Goal: Information Seeking & Learning: Check status

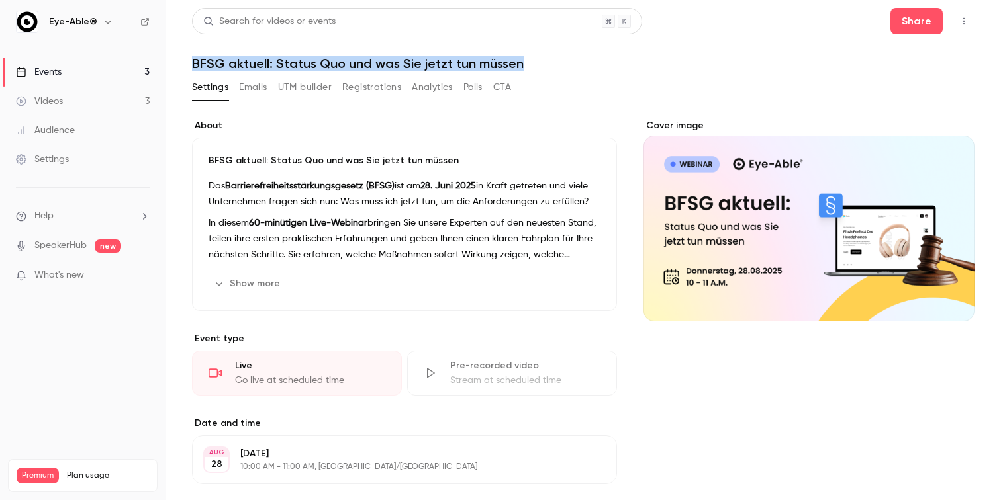
click at [964, 20] on icon "button" at bounding box center [963, 21] width 11 height 9
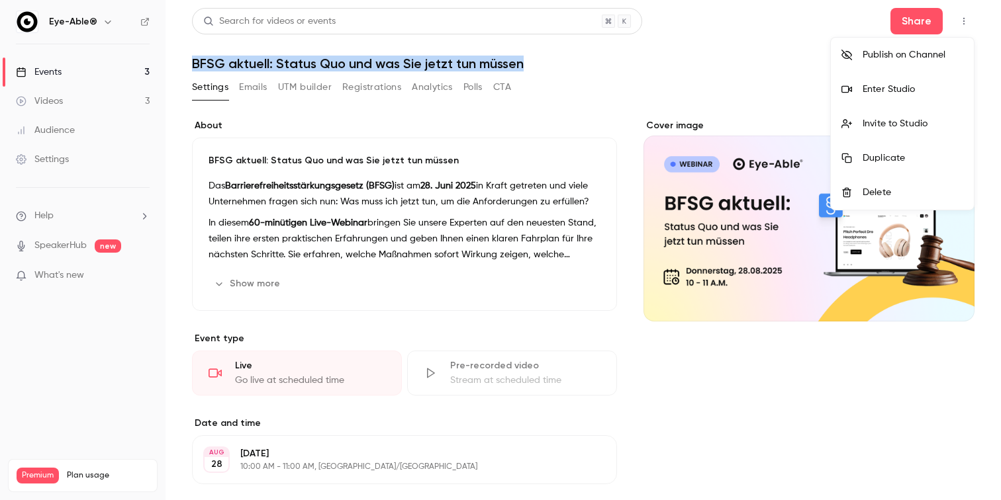
click at [913, 87] on div "Enter Studio" at bounding box center [912, 89] width 101 height 13
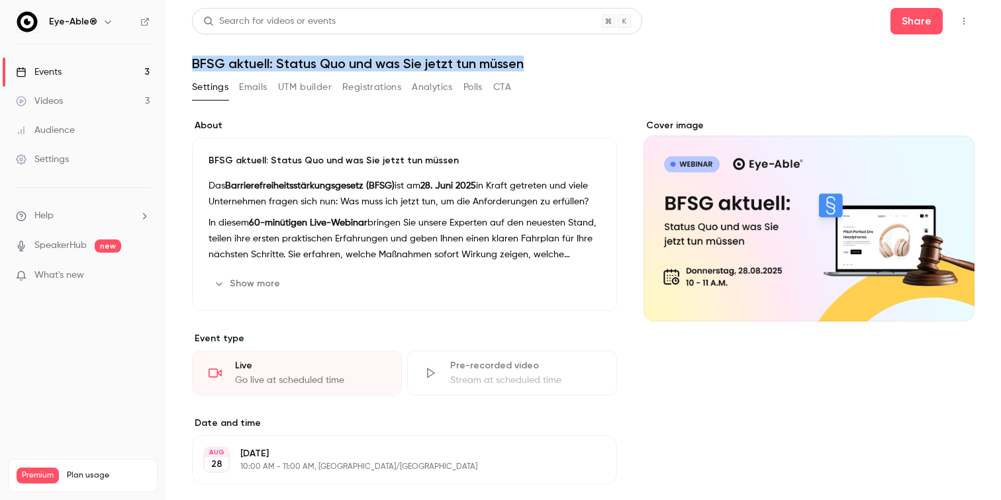
click at [361, 87] on button "Registrations" at bounding box center [371, 87] width 59 height 21
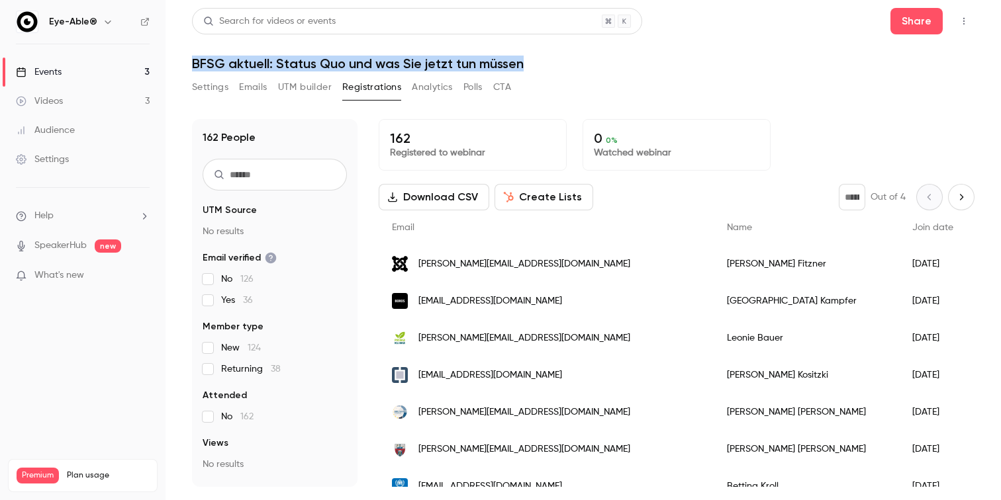
click at [697, 45] on header "Search for videos or events Share BFSG aktuell: Status Quo und was Sie jetzt tu…" at bounding box center [583, 40] width 782 height 64
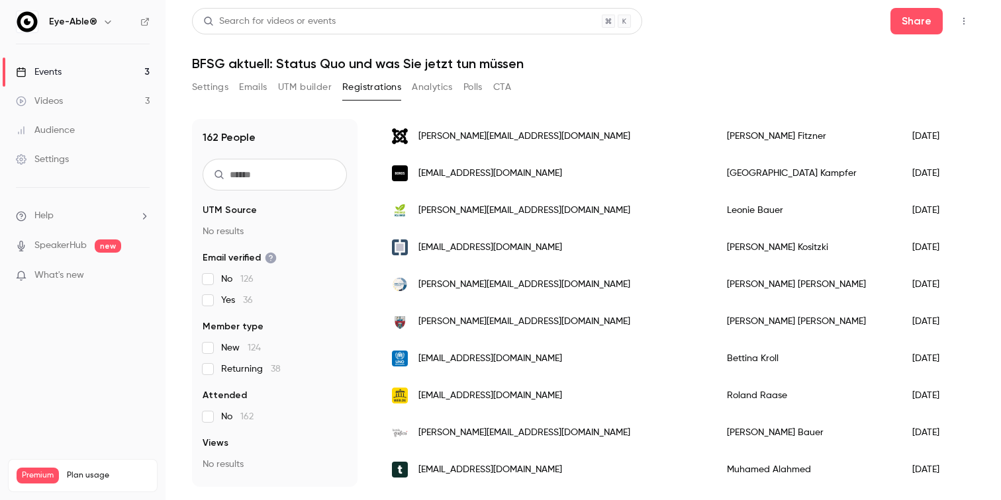
scroll to position [137, 0]
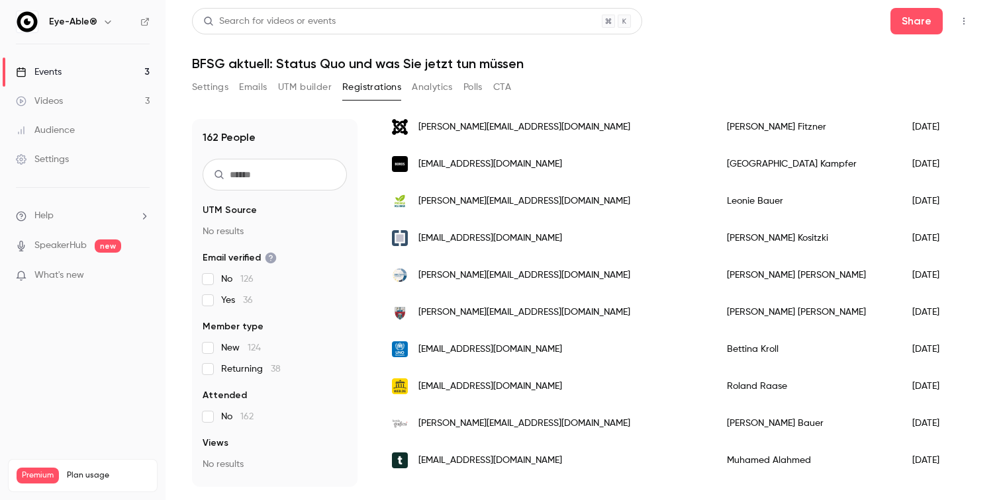
click at [583, 77] on div "Settings Emails UTM builder Registrations Analytics Polls CTA" at bounding box center [583, 90] width 782 height 26
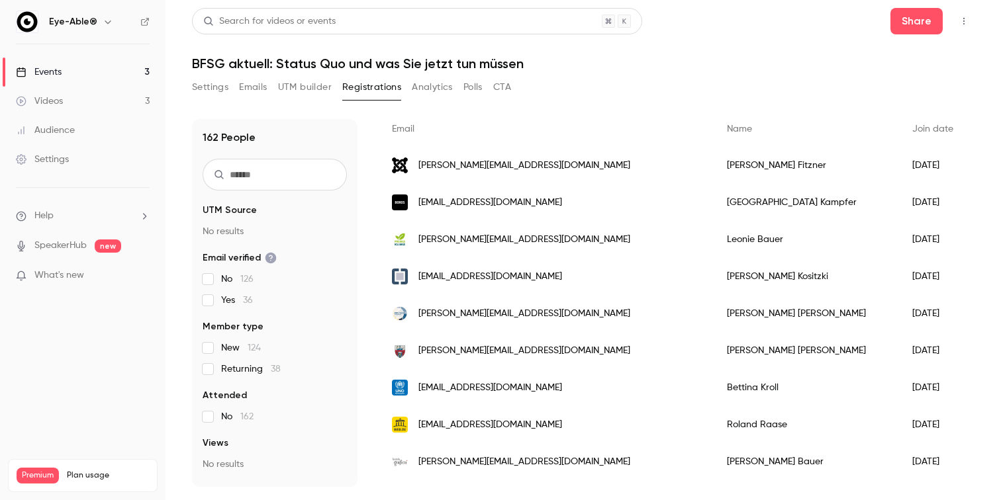
scroll to position [0, 0]
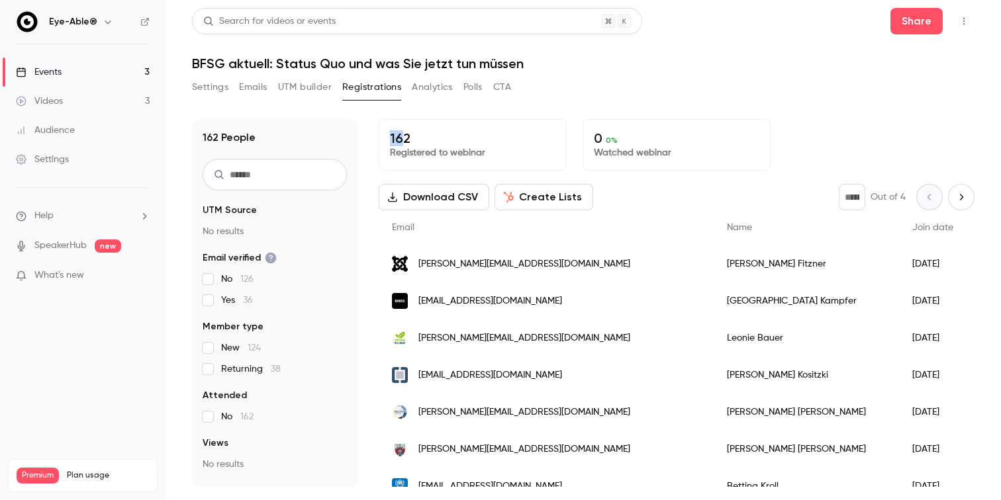
drag, startPoint x: 392, startPoint y: 140, endPoint x: 405, endPoint y: 140, distance: 12.6
click at [405, 140] on p "162" at bounding box center [472, 138] width 165 height 16
click at [431, 132] on p "162" at bounding box center [472, 138] width 165 height 16
click at [589, 63] on h1 "BFSG aktuell: Status Quo und was Sie jetzt tun müssen" at bounding box center [583, 64] width 782 height 16
drag, startPoint x: 415, startPoint y: 138, endPoint x: 382, endPoint y: 138, distance: 33.1
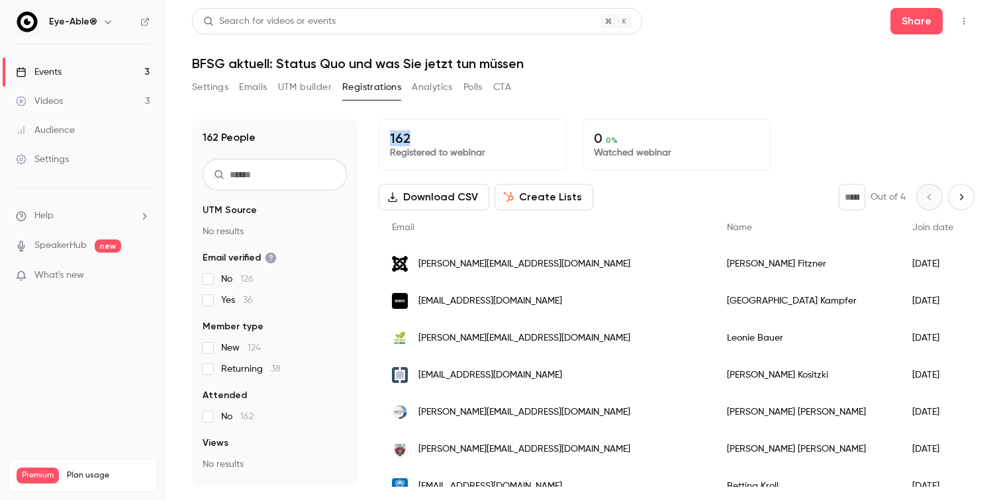
click at [382, 138] on div "162 Registered to webinar" at bounding box center [473, 145] width 188 height 52
click at [387, 135] on div "162 Registered to webinar" at bounding box center [473, 145] width 188 height 52
drag, startPoint x: 387, startPoint y: 135, endPoint x: 417, endPoint y: 134, distance: 29.8
click at [417, 135] on div "162 Registered to webinar" at bounding box center [473, 145] width 188 height 52
click at [417, 134] on p "162" at bounding box center [472, 138] width 165 height 16
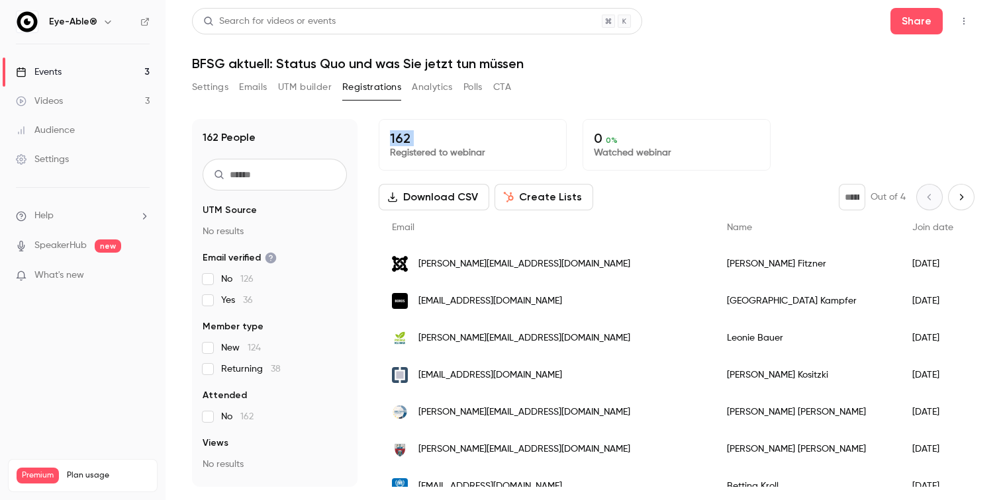
drag, startPoint x: 417, startPoint y: 134, endPoint x: 385, endPoint y: 134, distance: 31.8
click at [385, 134] on div "162 Registered to webinar" at bounding box center [473, 145] width 188 height 52
click at [551, 79] on div "Settings Emails UTM builder Registrations Analytics Polls CTA" at bounding box center [583, 90] width 782 height 26
click at [460, 132] on p "162" at bounding box center [472, 138] width 165 height 16
drag, startPoint x: 391, startPoint y: 140, endPoint x: 412, endPoint y: 140, distance: 20.5
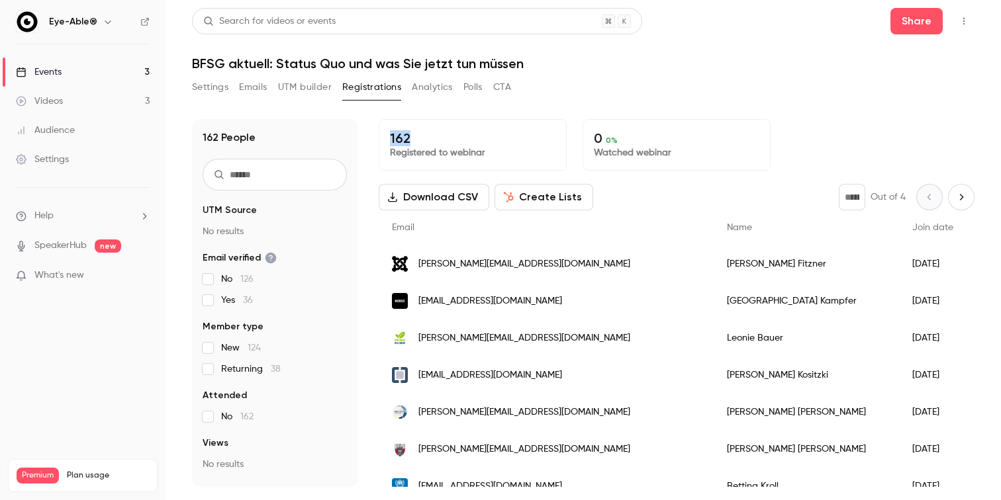
click at [412, 140] on p "162" at bounding box center [472, 138] width 165 height 16
click at [539, 91] on div "Settings Emails UTM builder Registrations Analytics Polls CTA" at bounding box center [583, 90] width 782 height 26
